Goal: Find specific page/section: Find specific page/section

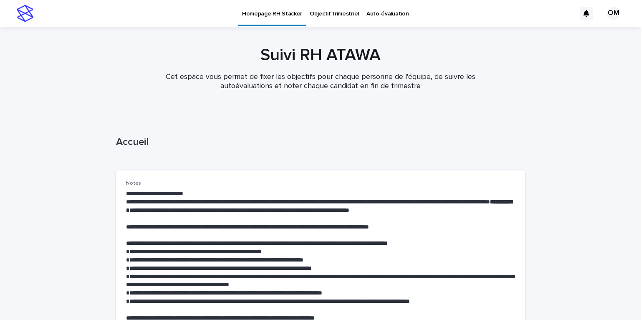
click at [321, 17] on p "Objectif trimestriel" at bounding box center [334, 9] width 49 height 18
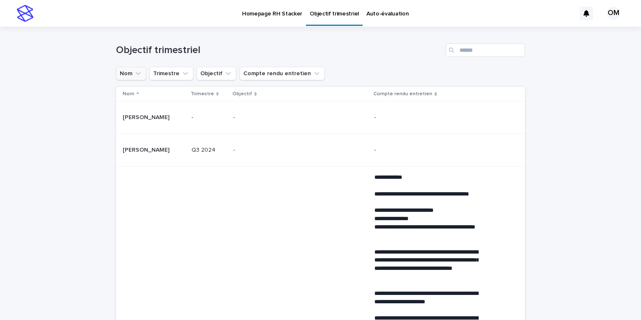
click at [129, 74] on button "Nom" at bounding box center [131, 73] width 30 height 13
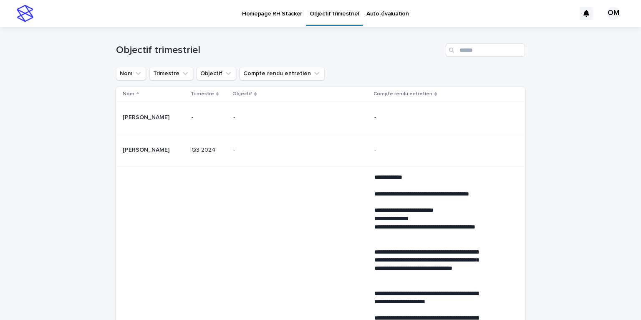
click at [129, 65] on div "Objectif trimestriel" at bounding box center [320, 47] width 409 height 40
click at [129, 73] on button "Nom" at bounding box center [131, 73] width 30 height 13
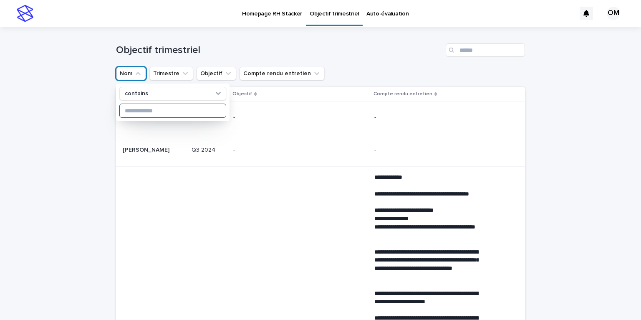
click at [141, 113] on input at bounding box center [173, 110] width 106 height 13
type input "*****"
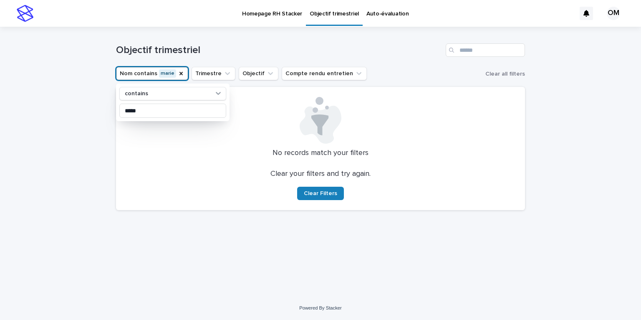
click at [93, 78] on div "Loading... Saving… Loading... Saving… Objectif trimestriel Nom contains marie c…" at bounding box center [320, 161] width 641 height 269
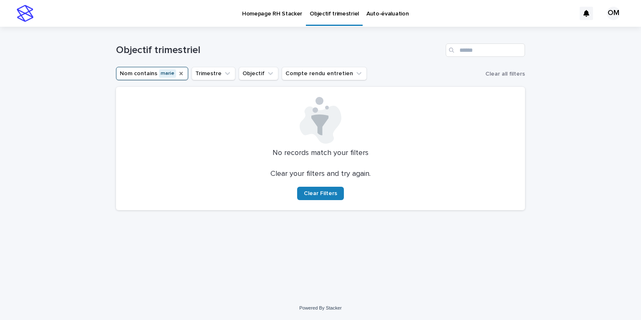
click at [180, 73] on icon "Nom" at bounding box center [181, 73] width 7 height 7
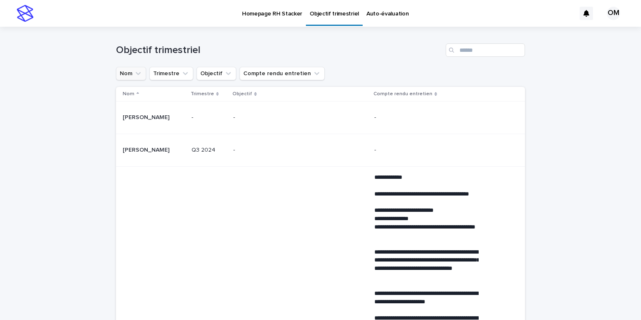
click at [136, 76] on icon "Nom" at bounding box center [138, 73] width 8 height 8
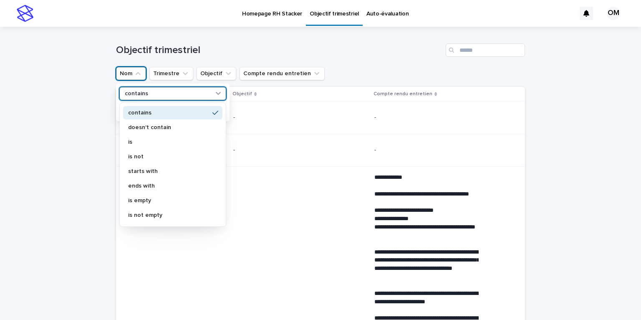
click at [147, 95] on div "contains" at bounding box center [167, 93] width 92 height 9
click at [144, 96] on p "contains" at bounding box center [136, 93] width 23 height 7
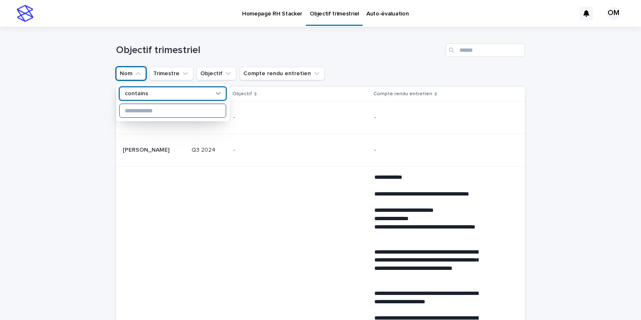
click at [145, 112] on input at bounding box center [173, 110] width 106 height 13
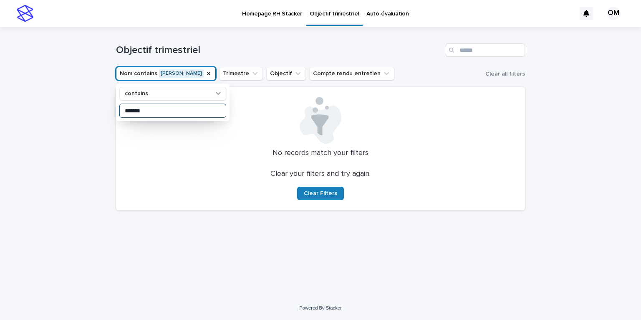
type input "*******"
click at [87, 129] on div "Loading... Saving… Loading... Saving… Objectif trimestriel Nom contains mathias…" at bounding box center [320, 161] width 641 height 269
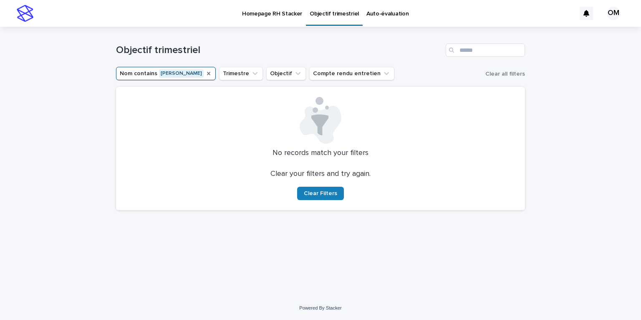
click at [207, 73] on icon "Nom" at bounding box center [208, 73] width 3 height 3
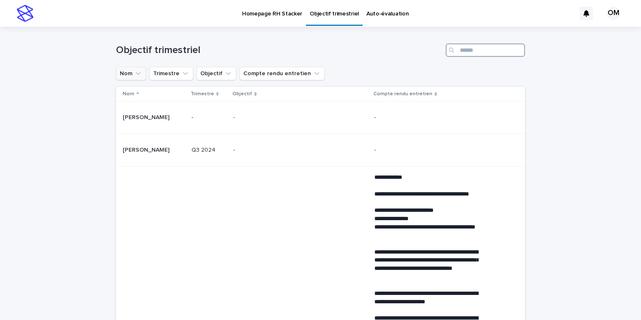
click at [468, 48] on input "Search" at bounding box center [485, 49] width 79 height 13
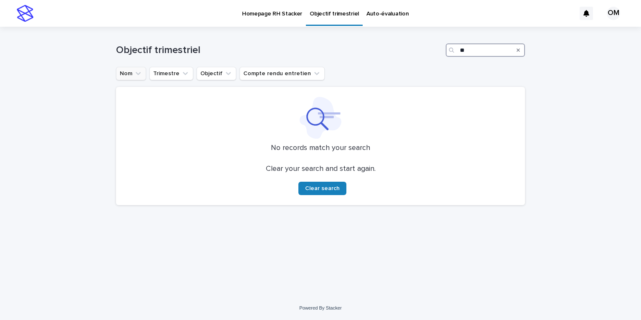
type input "*"
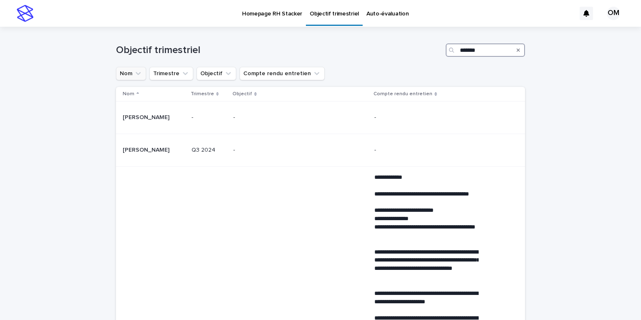
type input "*******"
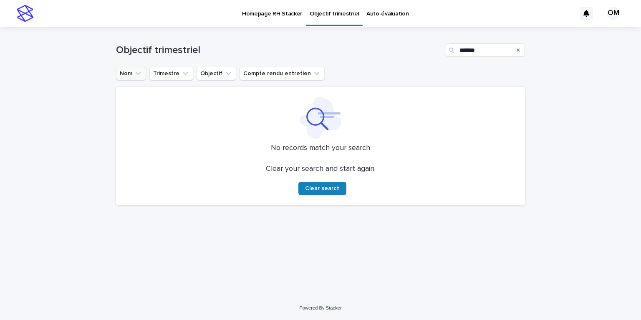
click at [101, 107] on div "Loading... Saving… Loading... Saving… Objectif trimestriel ******* Nom Trimestr…" at bounding box center [320, 161] width 641 height 269
click at [516, 52] on div "Search" at bounding box center [518, 49] width 13 height 13
click at [516, 51] on div "Search" at bounding box center [518, 49] width 13 height 13
click at [519, 50] on icon "Search" at bounding box center [518, 50] width 3 height 5
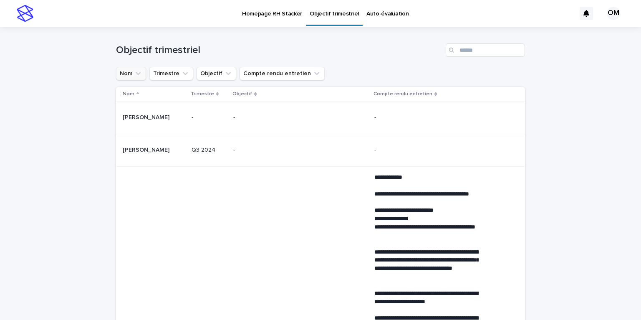
click at [134, 77] on button "Nom" at bounding box center [131, 73] width 30 height 13
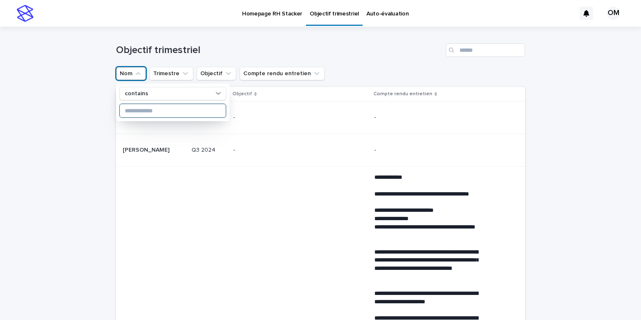
click at [134, 114] on input at bounding box center [173, 110] width 106 height 13
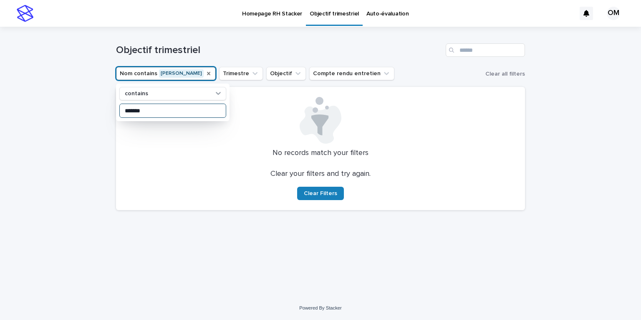
type input "*******"
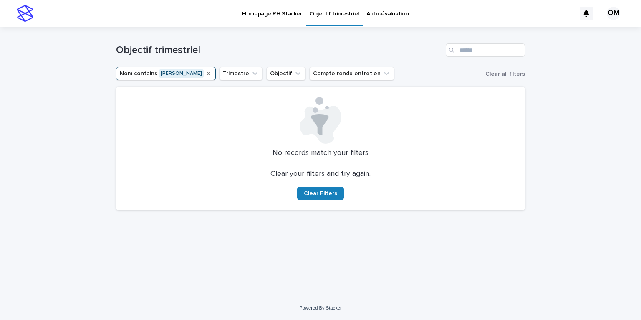
click at [367, 16] on p "Auto-évaluation" at bounding box center [388, 9] width 42 height 18
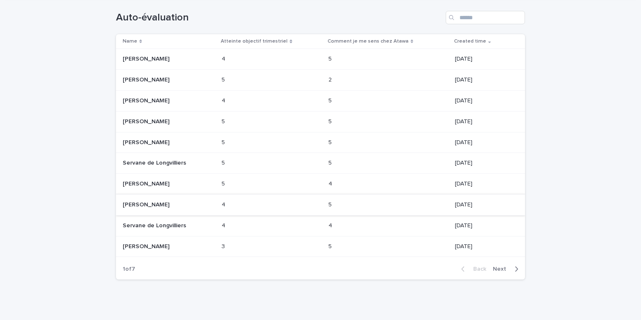
scroll to position [12, 0]
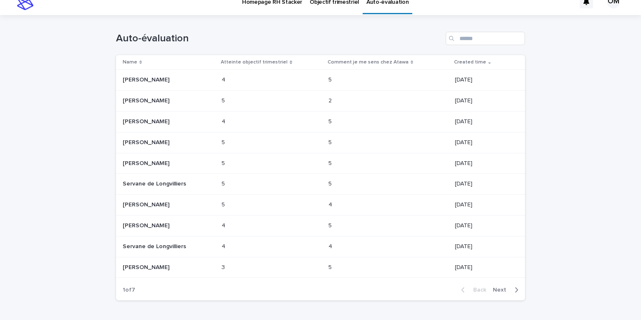
click at [497, 291] on span "Next" at bounding box center [502, 290] width 18 height 6
click at [498, 291] on span "Next" at bounding box center [502, 290] width 18 height 6
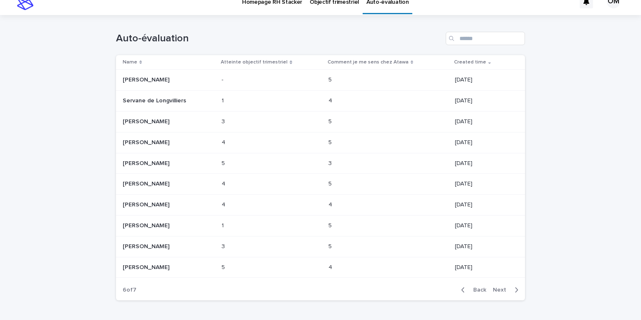
click at [498, 291] on span "Next" at bounding box center [502, 290] width 18 height 6
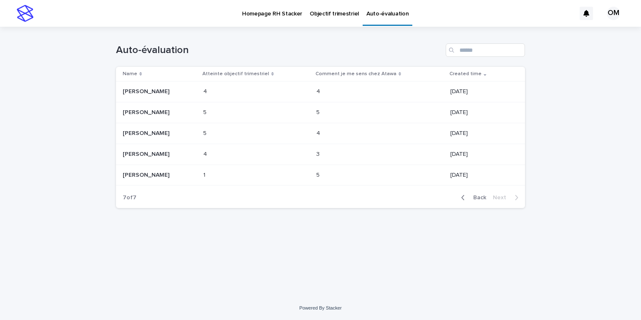
click at [498, 291] on div "Loading... Saving… Loading... Saving… Auto-évaluation Name Atteinte objectif tr…" at bounding box center [320, 161] width 641 height 269
